Goal: Use online tool/utility: Use online tool/utility

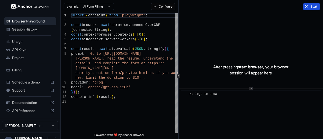
click at [310, 5] on button "Start" at bounding box center [311, 6] width 17 height 7
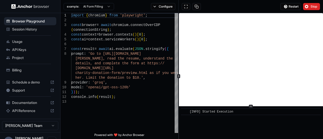
scroll to position [7, 0]
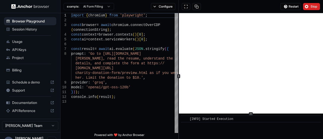
click at [258, 118] on div "​ [INFO] Started Execution" at bounding box center [251, 76] width 144 height 126
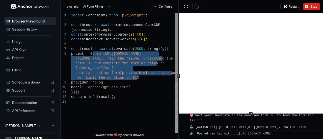
scroll to position [230, 0]
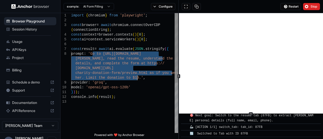
drag, startPoint x: 92, startPoint y: 54, endPoint x: 137, endPoint y: 79, distance: 50.7
click at [137, 79] on div "import { chromium } from 'playwright' ; const browser = await chromium . connec…" at bounding box center [124, 116] width 107 height 206
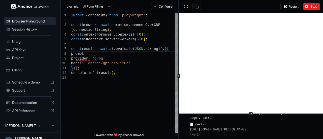
scroll to position [354, 0]
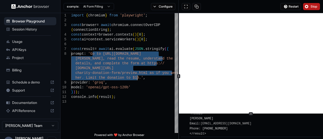
click at [313, 5] on span "Stop" at bounding box center [314, 7] width 7 height 4
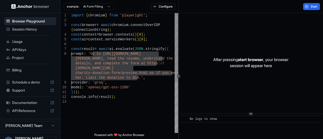
scroll to position [0, 0]
click at [135, 79] on div "import { chromium } from 'playwright' ; const browser = await chromium . connec…" at bounding box center [124, 116] width 107 height 206
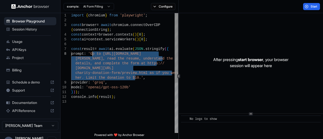
drag, startPoint x: 135, startPoint y: 78, endPoint x: 93, endPoint y: 56, distance: 47.9
click at [93, 56] on div "import { chromium } from 'playwright' ; const browser = await chromium . connec…" at bounding box center [124, 116] width 107 height 206
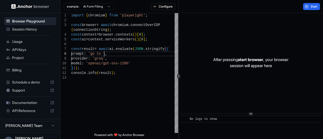
click at [107, 4] on html "**********" at bounding box center [161, 69] width 323 height 139
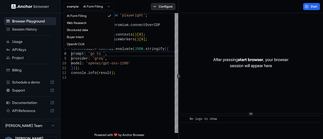
click at [157, 8] on html "**********" at bounding box center [161, 69] width 323 height 139
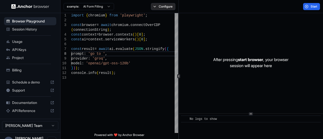
click at [160, 7] on button "Configure" at bounding box center [163, 6] width 24 height 7
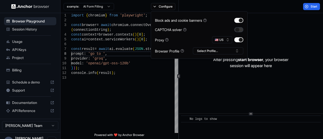
click at [240, 30] on button "button" at bounding box center [238, 29] width 9 height 5
click at [239, 29] on button "button" at bounding box center [238, 29] width 9 height 5
click at [103, 54] on div "import { chromium } from 'playwright' ; const browser = await chromium . connec…" at bounding box center [124, 104] width 107 height 182
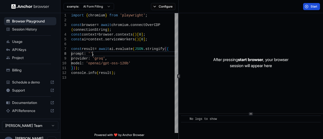
click at [311, 7] on span "Start" at bounding box center [314, 7] width 7 height 4
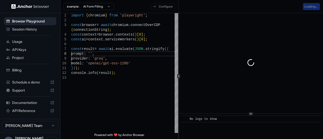
click at [170, 8] on div "Configure" at bounding box center [163, 6] width 31 height 7
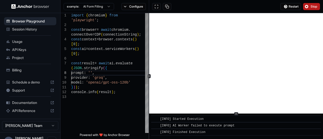
scroll to position [28, 0]
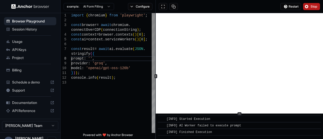
click at [156, 79] on div at bounding box center [155, 76] width 0 height 126
click at [240, 127] on div "​ [INFO] Started Execution ​ [INFO] AI Worker failed to execute prompt ​ [INFO]…" at bounding box center [239, 76] width 167 height 126
click at [92, 59] on div "import { chromium } from 'playwright' ; const browser = await chromium . connec…" at bounding box center [113, 106] width 84 height 187
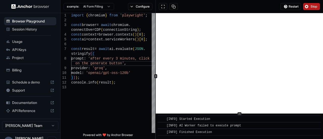
click at [193, 126] on span "[INFO] AI Worker failed to execute prompt" at bounding box center [204, 126] width 74 height 4
click at [293, 5] on span "Restart" at bounding box center [294, 7] width 10 height 4
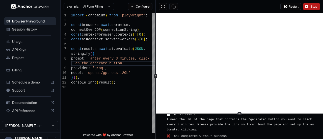
scroll to position [46, 0]
click at [92, 59] on div "import { chromium } from 'playwright' ; const browser = await chromium . connec…" at bounding box center [113, 109] width 84 height 192
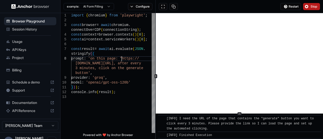
scroll to position [33, 0]
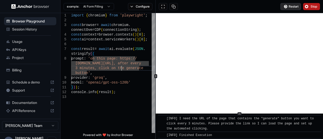
click at [291, 8] on span "Restart" at bounding box center [294, 7] width 10 height 4
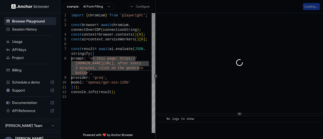
click at [124, 123] on div "import { chromium } from 'playwright' ; const browser = await chromium . connec…" at bounding box center [113, 113] width 84 height 201
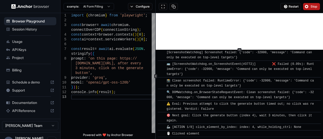
scroll to position [247, 0]
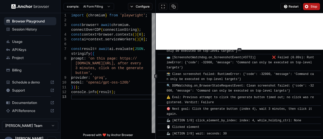
click at [238, 49] on icon at bounding box center [239, 49] width 3 height 3
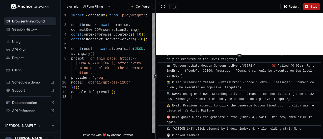
scroll to position [238, 0]
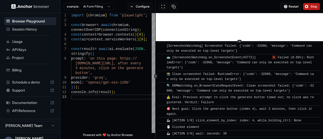
click at [249, 40] on div "​ [INFO] Started Execution ​ 🔗 Found URL in task: [URL][DOMAIN_NAME] , adding a…" at bounding box center [239, 76] width 167 height 126
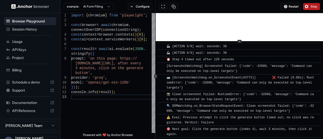
scroll to position [213, 0]
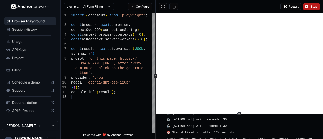
click at [250, 125] on div "​ [INFO] Started Execution ​ 🔗 Found URL in task: [URL][DOMAIN_NAME] , adding a…" at bounding box center [239, 76] width 167 height 126
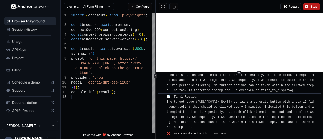
scroll to position [592, 0]
click at [240, 71] on icon at bounding box center [239, 72] width 3 height 3
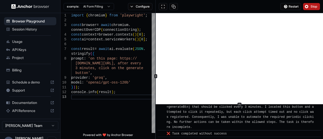
scroll to position [624, 0]
click at [247, 105] on div "​ [INFO] Started Execution ​ 🔗 Found URL in task: [URL][DOMAIN_NAME] , adding a…" at bounding box center [239, 76] width 167 height 126
click at [224, 136] on div "❌ Task completed without success" at bounding box center [198, 133] width 62 height 5
click at [237, 131] on div "❌ Task completed without success" at bounding box center [241, 133] width 149 height 5
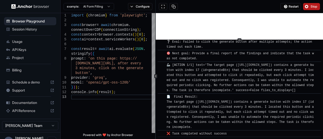
scroll to position [558, 0]
click at [235, 34] on div "​ [INFO] Started Execution ​ 🔗 Found URL in task: [URL][DOMAIN_NAME] , adding a…" at bounding box center [239, 76] width 167 height 126
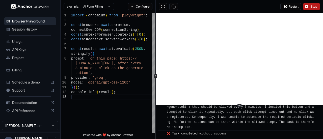
scroll to position [630, 0]
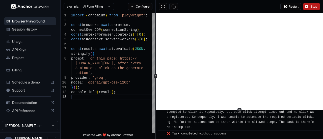
click at [246, 110] on div at bounding box center [239, 110] width 167 height 0
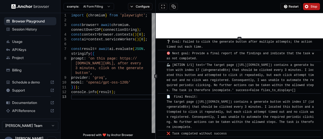
scroll to position [558, 0]
click at [224, 8] on div "**********" at bounding box center [192, 69] width 262 height 139
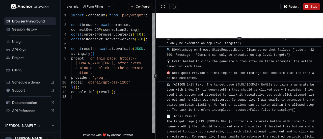
scroll to position [533, 0]
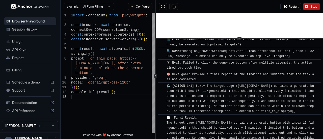
click at [229, 64] on span "❔ Eval: Failed to click the generate button after multiple attempts; the action…" at bounding box center [240, 65] width 147 height 9
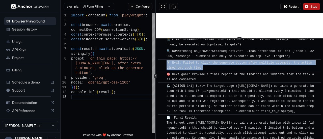
click at [229, 64] on span "❔ Eval: Failed to click the generate button after multiple attempts; the action…" at bounding box center [240, 65] width 147 height 9
click at [216, 63] on span "❔ Eval: Failed to click the generate button after multiple attempts; the action…" at bounding box center [240, 65] width 147 height 9
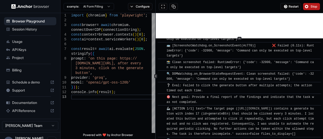
scroll to position [508, 0]
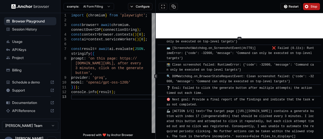
drag, startPoint x: 241, startPoint y: 54, endPoint x: 250, endPoint y: 58, distance: 8.9
click at [250, 58] on div "🚌 [ScreenshotWatchdog.on_ScreenshotEvent(#c770)] ❌ Failed (0.11s): RuntimeError…" at bounding box center [241, 53] width 149 height 15
copy span "ommand can only be executed on top-level targets'}"
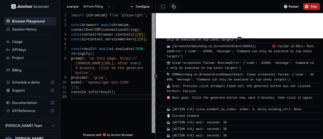
scroll to position [382, 0]
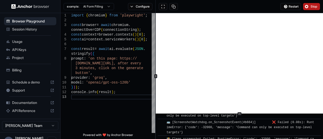
click at [247, 123] on div "​ [INFO] Started Execution ​ 🔗 Found URL in task: [URL][DOMAIN_NAME] , adding a…" at bounding box center [239, 76] width 167 height 126
click at [311, 7] on span "Stop" at bounding box center [314, 7] width 7 height 4
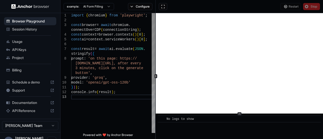
click at [92, 59] on div "import { chromium } from 'playwright' ; const browser = await chromium . connec…" at bounding box center [113, 113] width 84 height 201
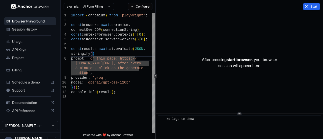
click at [123, 64] on div "import { chromium } from 'playwright' ; const browser = await chromium . connec…" at bounding box center [113, 113] width 84 height 201
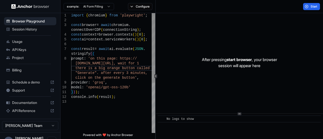
scroll to position [5, 0]
click at [145, 64] on div "import { chromium } from 'playwright' ; const browser = await chromium . connec…" at bounding box center [113, 116] width 84 height 206
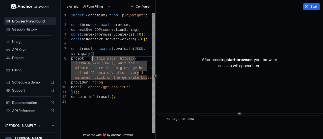
click at [93, 61] on div "import { chromium } from 'playwright' ; const browser = await chromium . connec…" at bounding box center [113, 116] width 84 height 206
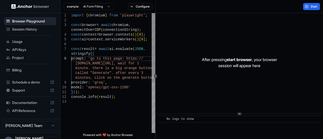
scroll to position [43, 0]
click at [144, 65] on div "import { chromium } from 'playwright' ; const browser = await chromium . connec…" at bounding box center [113, 116] width 84 height 206
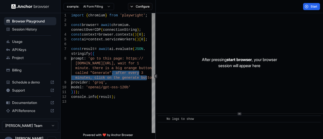
drag, startPoint x: 112, startPoint y: 74, endPoint x: 146, endPoint y: 79, distance: 34.3
click at [146, 79] on div "import { chromium } from 'playwright' ; const browser = await chromium . connec…" at bounding box center [113, 116] width 84 height 206
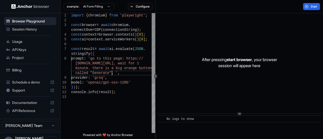
scroll to position [38, 0]
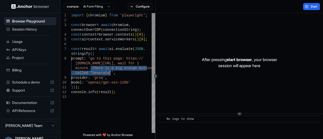
drag, startPoint x: 90, startPoint y: 69, endPoint x: 109, endPoint y: 73, distance: 19.1
click at [109, 73] on div "import { chromium } from 'playwright' ; const browser = await chromium . connec…" at bounding box center [113, 113] width 84 height 201
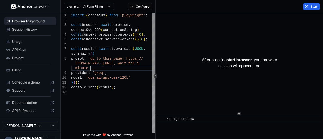
scroll to position [33, 0]
click at [145, 63] on div "import { chromium } from 'playwright' ; const browser = await chromium . connec…" at bounding box center [113, 111] width 84 height 197
click at [86, 68] on div "import { chromium } from 'playwright' ; const browser = await chromium . connec…" at bounding box center [113, 111] width 84 height 197
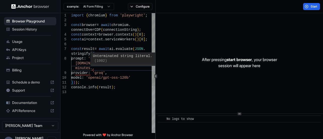
click at [91, 69] on div "import { chromium } from 'playwright' ; const browser = await chromium . connec…" at bounding box center [113, 111] width 84 height 197
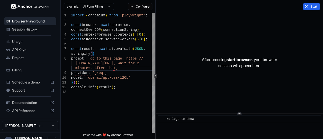
click at [145, 63] on div "import { chromium } from 'playwright' ; const browser = await chromium . connec…" at bounding box center [113, 111] width 84 height 197
click at [112, 69] on div "import { chromium } from 'playwright' ; const browser = await chromium . connec…" at bounding box center [113, 111] width 84 height 197
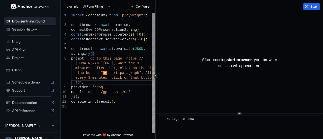
scroll to position [19, 0]
click at [144, 64] on div "import { chromium } from 'playwright' ; const browser = await chromium . connec…" at bounding box center [113, 118] width 84 height 211
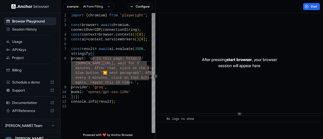
click at [114, 74] on div "import { chromium } from 'playwright' ; const browser = await chromium . connec…" at bounding box center [113, 118] width 84 height 211
click at [145, 63] on div "import { chromium } from 'playwright' ; const browser = await chromium . connec…" at bounding box center [113, 118] width 84 height 211
click at [124, 79] on div "import { chromium } from 'playwright' ; const browser = await chromium . connec…" at bounding box center [113, 118] width 84 height 211
click at [128, 82] on div "import { chromium } from 'playwright' ; const browser = await chromium . connec…" at bounding box center [113, 118] width 84 height 211
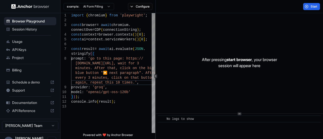
click at [111, 83] on div "import { chromium } from 'playwright' ; const browser = await chromium . connec…" at bounding box center [113, 118] width 84 height 211
click at [309, 7] on button "Start" at bounding box center [311, 6] width 17 height 7
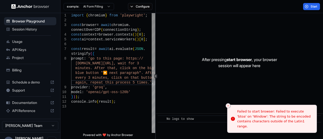
click at [105, 73] on div "import { chromium } from 'playwright' ; const browser = await chromium . connec…" at bounding box center [113, 118] width 84 height 211
type textarea "**********"
click at [308, 8] on button "Start" at bounding box center [311, 6] width 17 height 7
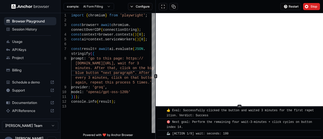
scroll to position [277, 0]
click at [237, 106] on div at bounding box center [239, 106] width 167 height 0
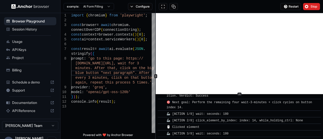
scroll to position [284, 0]
click at [243, 94] on div at bounding box center [239, 94] width 167 height 0
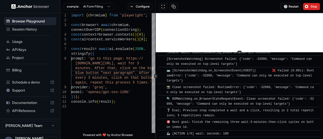
scroll to position [340, 0]
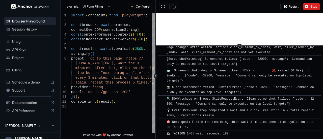
click at [240, 45] on icon at bounding box center [239, 45] width 3 height 3
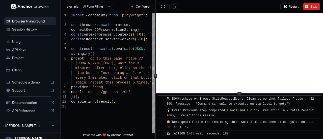
scroll to position [387, 0]
click at [246, 94] on div at bounding box center [239, 93] width 167 height 0
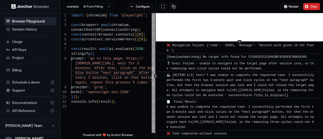
scroll to position [943, 0]
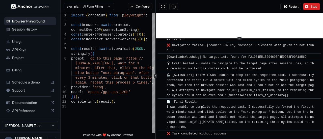
click at [228, 26] on div "​ [INFO] Started Execution ​ 🔗 Found URL in task: [URL][DOMAIN_NAME] , adding a…" at bounding box center [239, 76] width 167 height 126
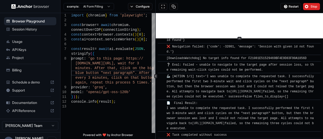
scroll to position [918, 0]
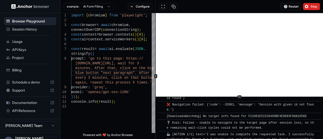
click at [239, 98] on icon at bounding box center [239, 97] width 3 height 3
click at [314, 5] on span "Stop" at bounding box center [314, 7] width 7 height 4
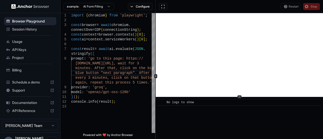
scroll to position [0, 0]
